Goal: Task Accomplishment & Management: Manage account settings

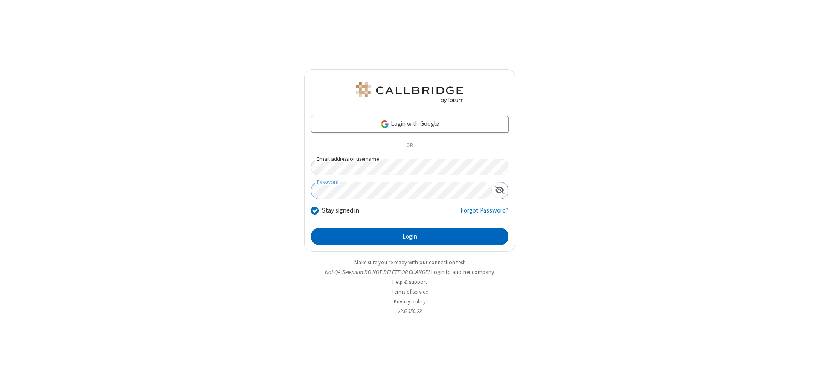
click at [409, 236] on button "Login" at bounding box center [409, 236] width 197 height 17
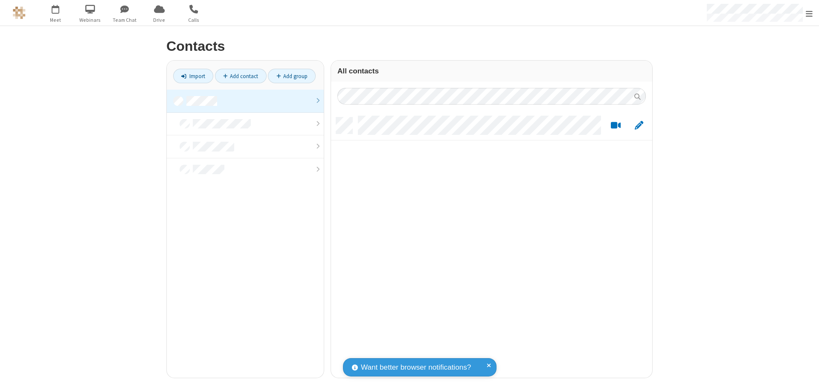
scroll to position [260, 315]
click at [245, 101] on link at bounding box center [245, 101] width 157 height 23
click at [240, 76] on link "Add contact" at bounding box center [241, 76] width 52 height 14
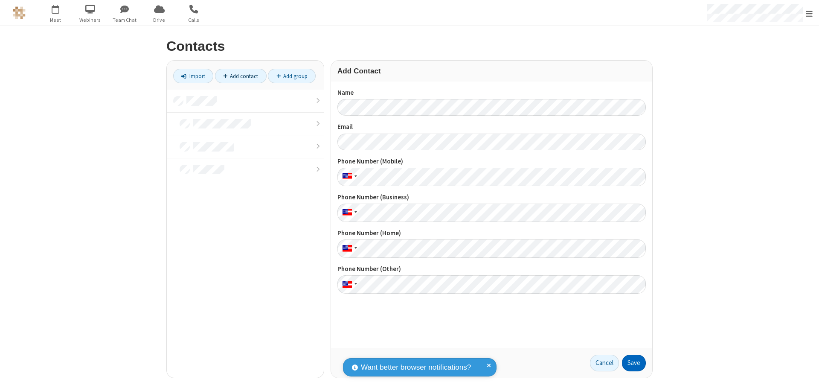
click at [634, 362] on button "Save" at bounding box center [634, 362] width 24 height 17
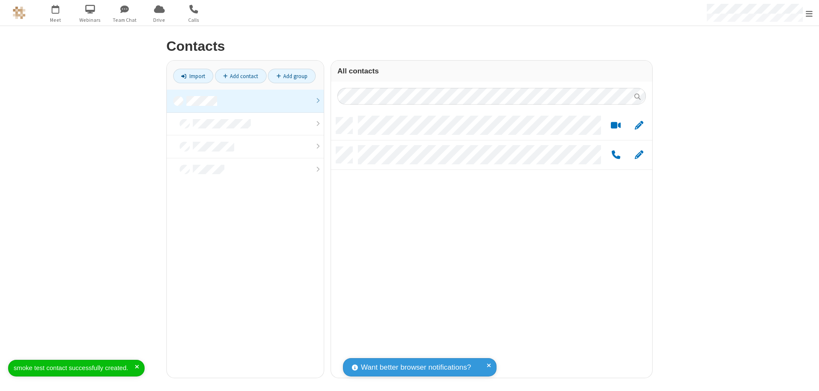
scroll to position [260, 315]
click at [240, 76] on link "Add contact" at bounding box center [241, 76] width 52 height 14
